Goal: Check status: Check status

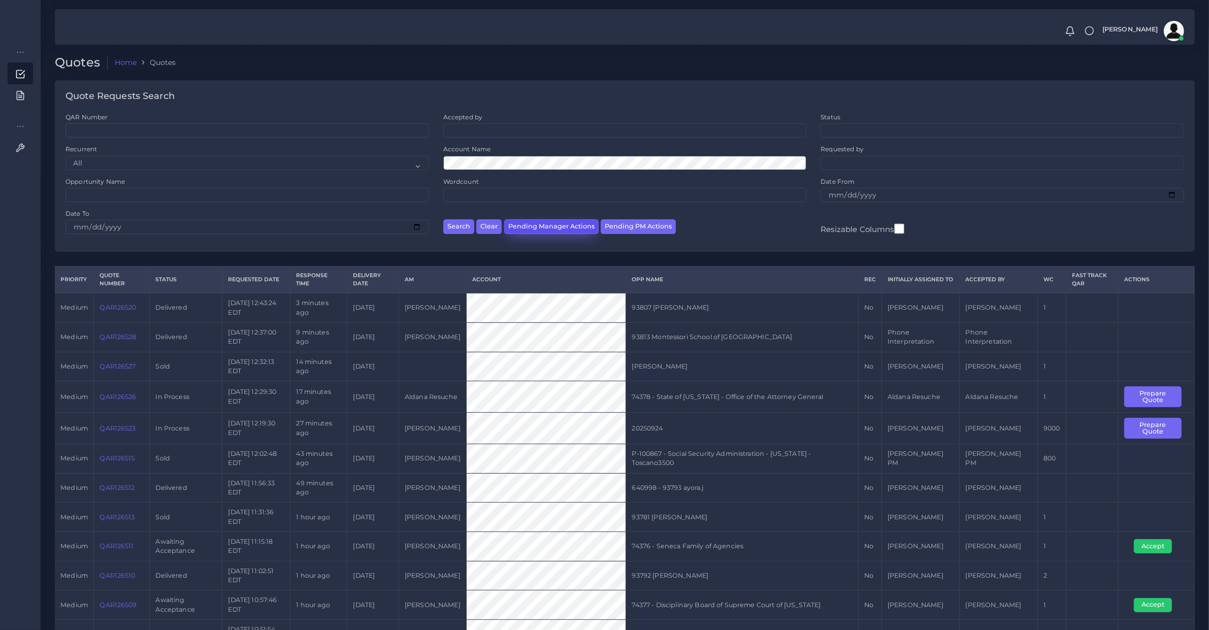
click at [555, 229] on button "Pending Manager Actions" at bounding box center [551, 226] width 94 height 15
select select "awaiting_manager_initial_review"
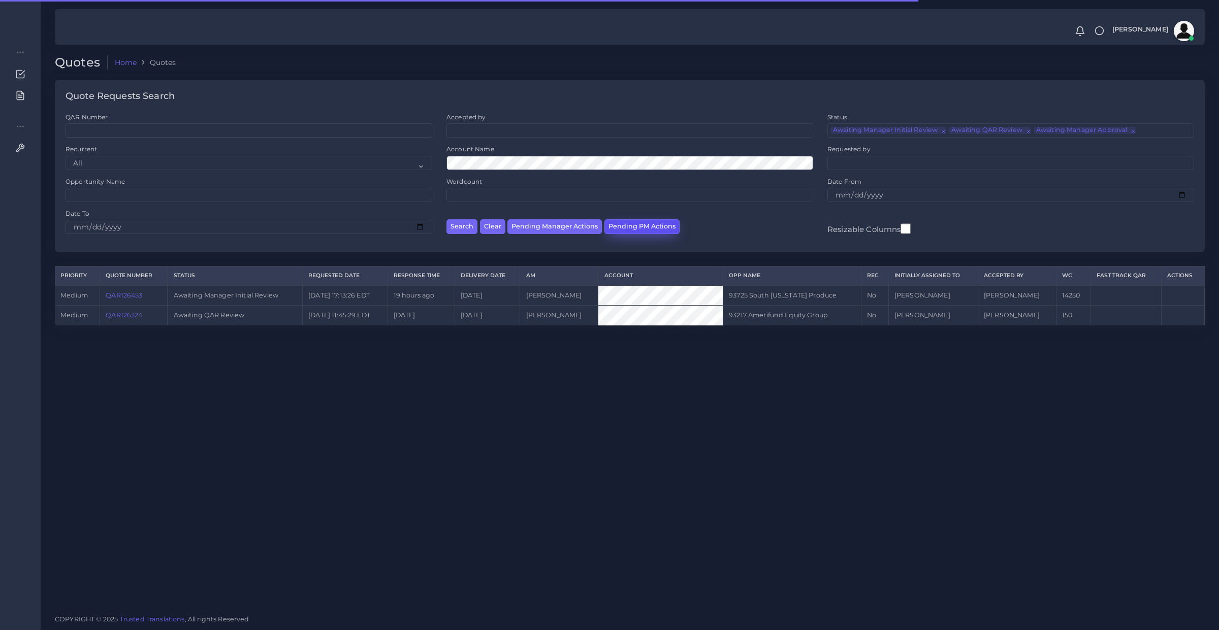
click at [633, 227] on button "Pending PM Actions" at bounding box center [641, 226] width 75 height 15
select select "awaiting_acceptance"
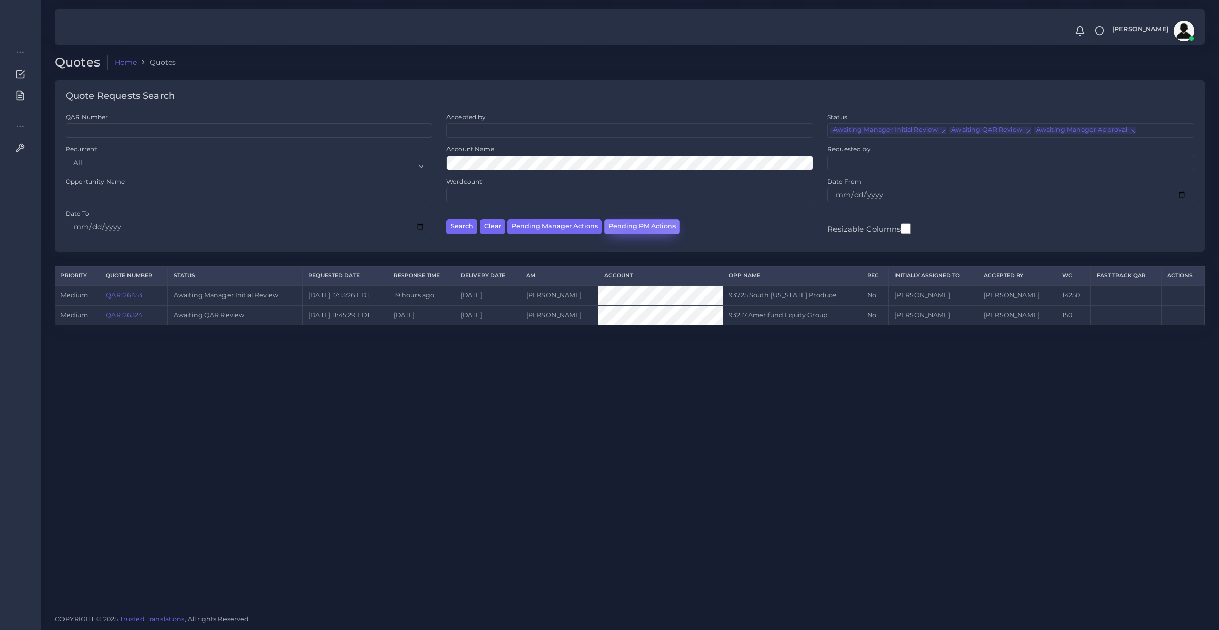
scroll to position [23, 0]
